Goal: Information Seeking & Learning: Learn about a topic

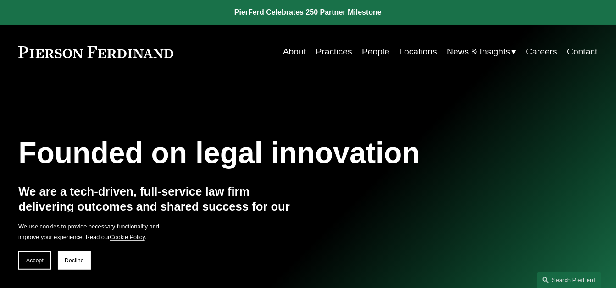
click at [373, 50] on link "People" at bounding box center [376, 51] width 28 height 17
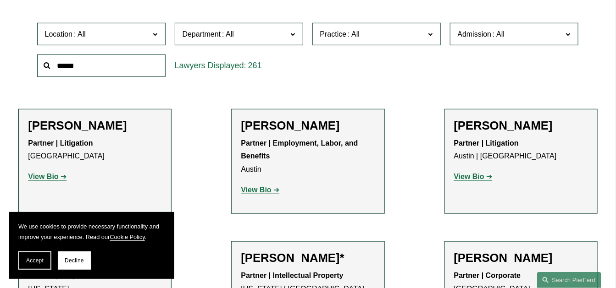
scroll to position [229, 0]
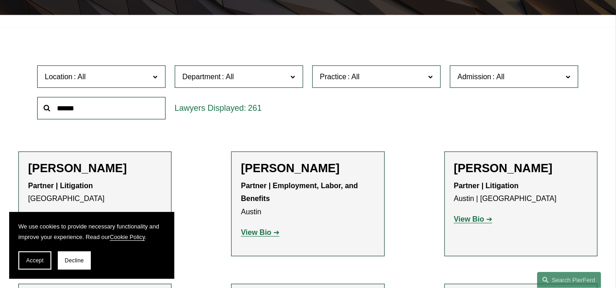
click at [139, 108] on input "text" at bounding box center [101, 108] width 128 height 22
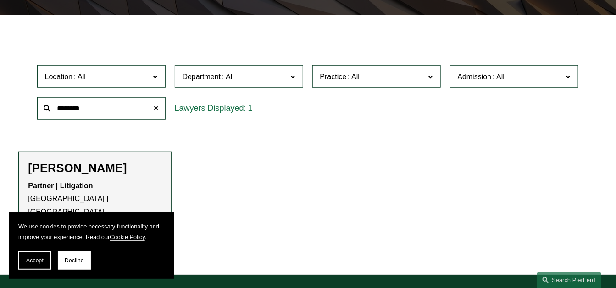
type input "********"
click at [80, 171] on h2 "[PERSON_NAME]" at bounding box center [95, 168] width 134 height 14
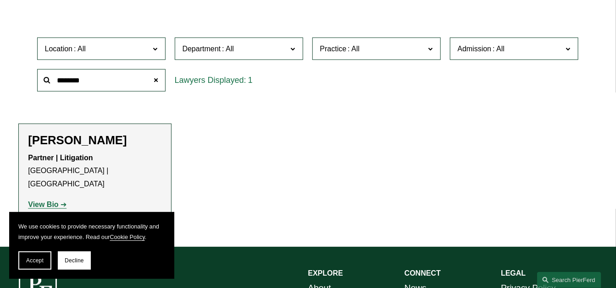
scroll to position [275, 0]
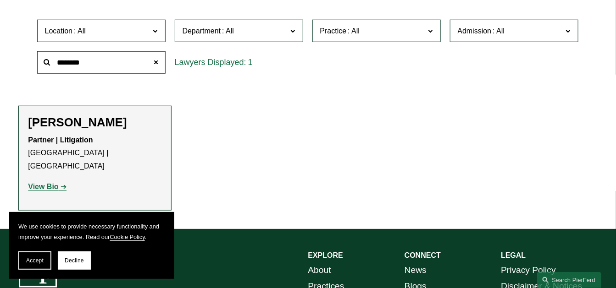
click at [41, 183] on strong "View Bio" at bounding box center [43, 187] width 30 height 8
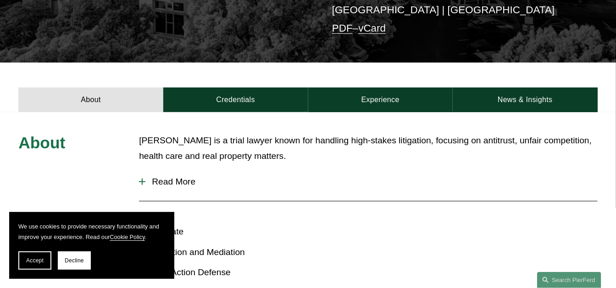
scroll to position [275, 0]
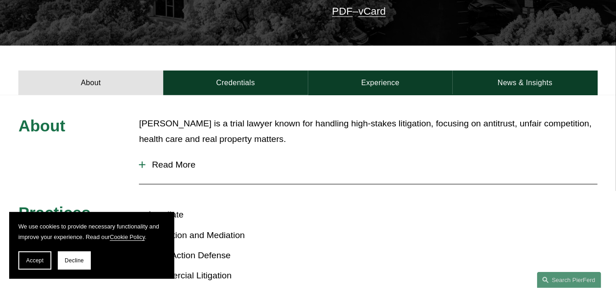
click at [149, 160] on span "Read More" at bounding box center [371, 165] width 452 height 10
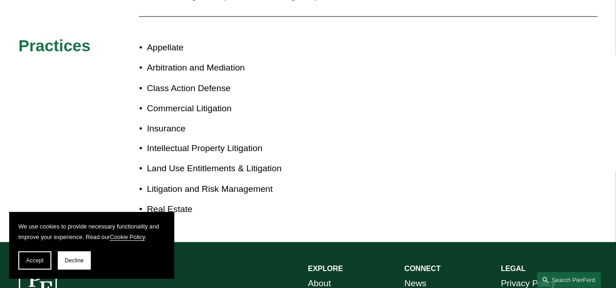
scroll to position [298, 0]
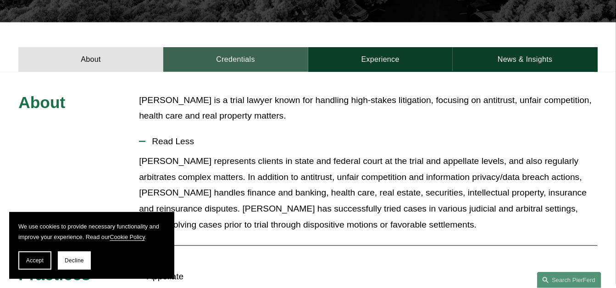
click at [244, 47] on link "Credentials" at bounding box center [235, 59] width 145 height 25
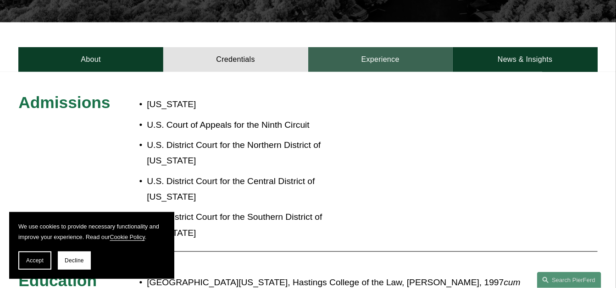
click at [379, 47] on link "Experience" at bounding box center [380, 59] width 145 height 25
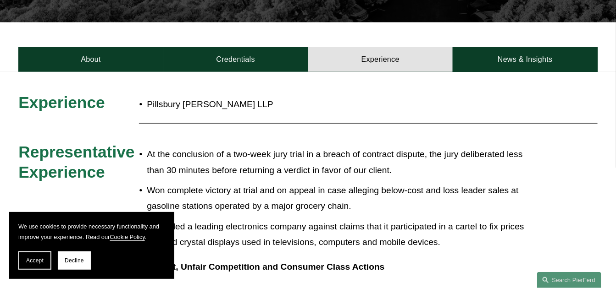
scroll to position [344, 0]
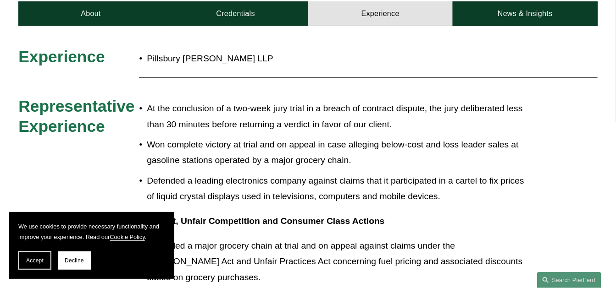
click at [232, 101] on p "At the conclusion of a two-week jury trial in a breach of contract dispute, the…" at bounding box center [336, 117] width 378 height 32
click at [237, 137] on p "Won complete victory at trial and on appeal in case alleging below-cost and los…" at bounding box center [336, 153] width 378 height 32
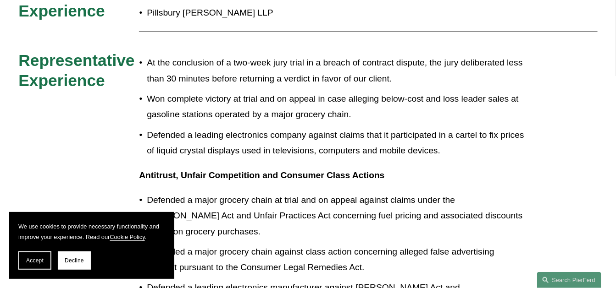
click at [248, 137] on p "Defended a leading electronics company against claims that it participated in a…" at bounding box center [336, 143] width 378 height 32
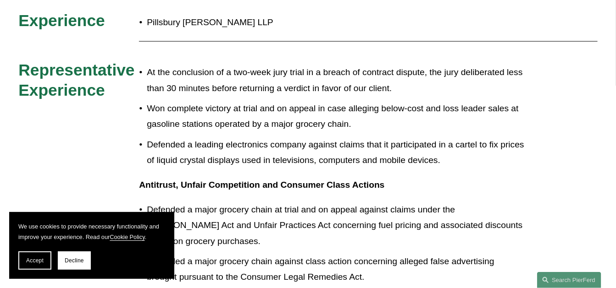
scroll to position [298, 0]
